Goal: Ask a question

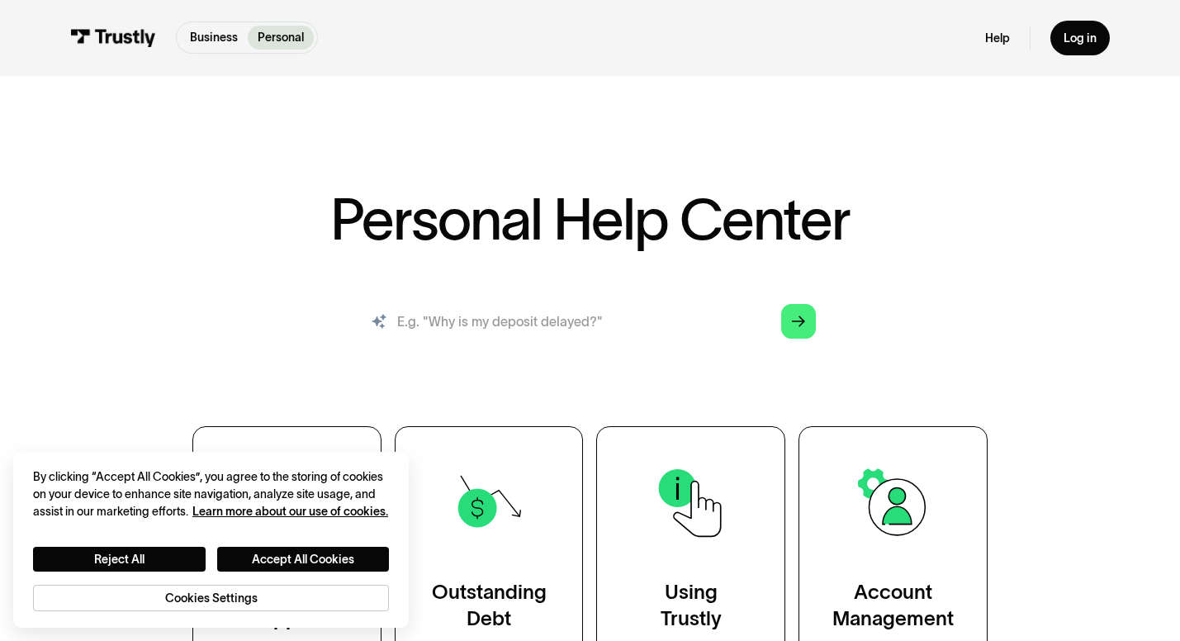
click at [623, 328] on input "search" at bounding box center [590, 321] width 478 height 53
click at [529, 334] on input "search" at bounding box center [590, 321] width 478 height 53
paste input "How do I access my Trustly Report or download my transaction history?"
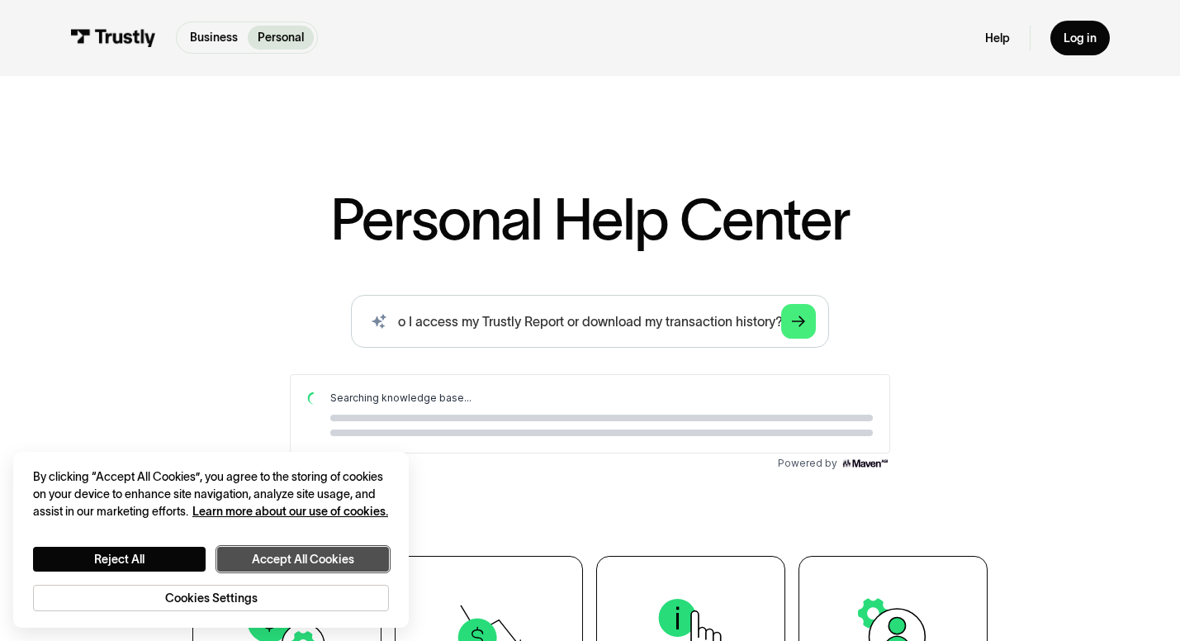
click at [282, 556] on button "Accept All Cookies" at bounding box center [303, 559] width 173 height 25
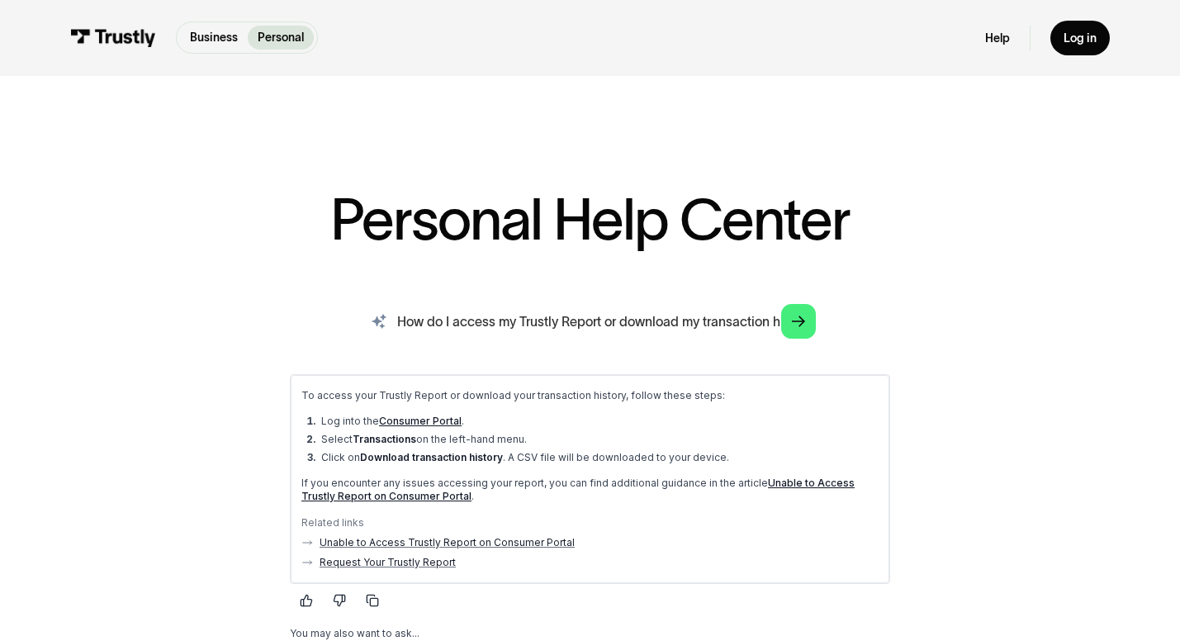
click at [685, 321] on input "How do I access my Trustly Report or download my transaction history?" at bounding box center [590, 321] width 478 height 53
paste input "What should I do if I have an outstanding balance with Trustl"
type input "What should I do if I have an outstanding balance with Trustly?"
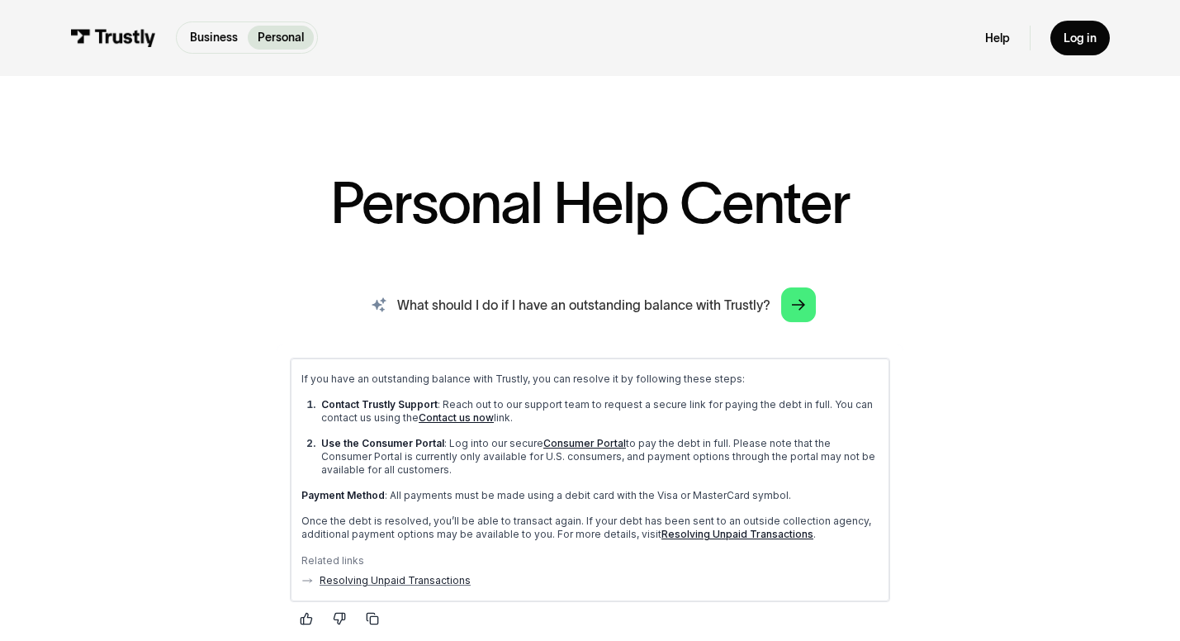
scroll to position [39, 0]
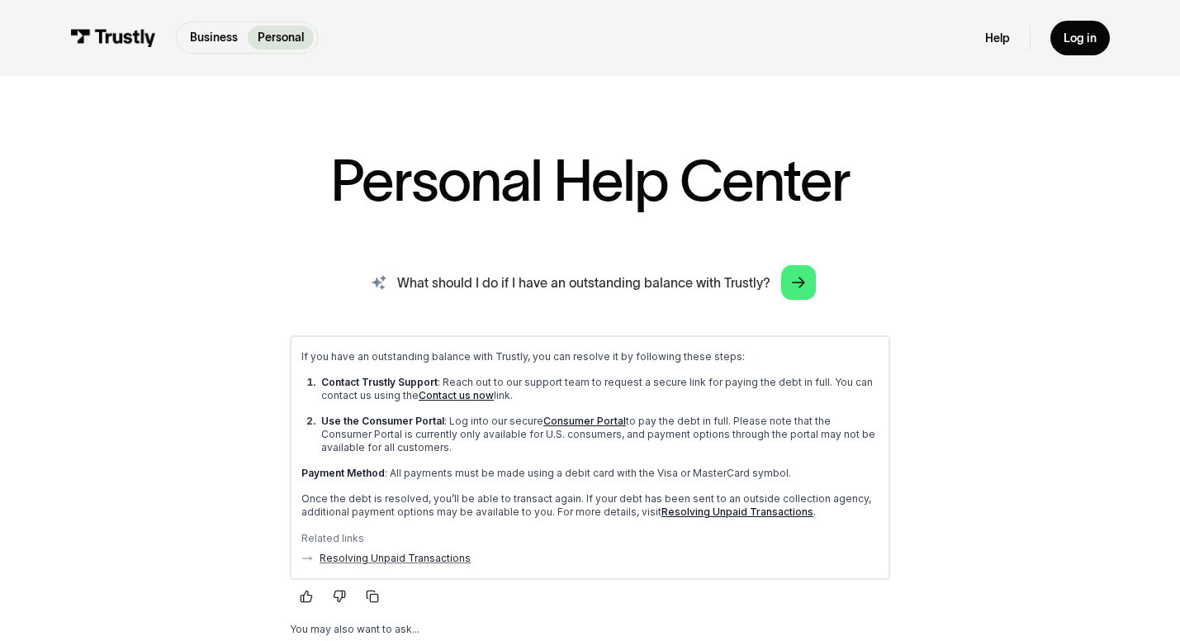
click at [680, 287] on input "What should I do if I have an outstanding balance with Trustly?" at bounding box center [590, 282] width 478 height 53
